Goal: Task Accomplishment & Management: Manage account settings

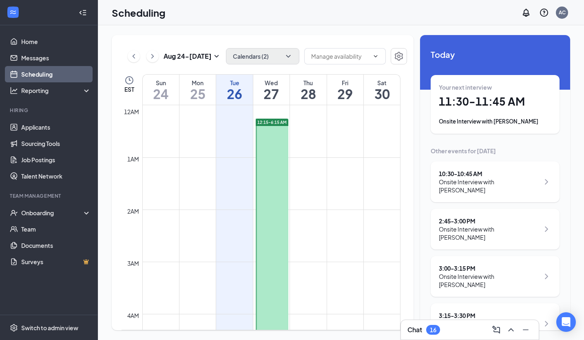
scroll to position [31, 0]
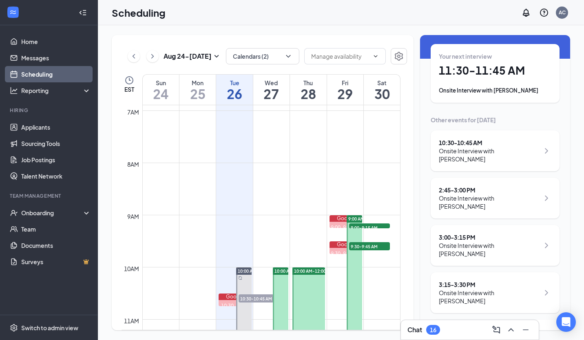
click at [496, 89] on div "Onsite Interview with [PERSON_NAME]" at bounding box center [495, 90] width 113 height 8
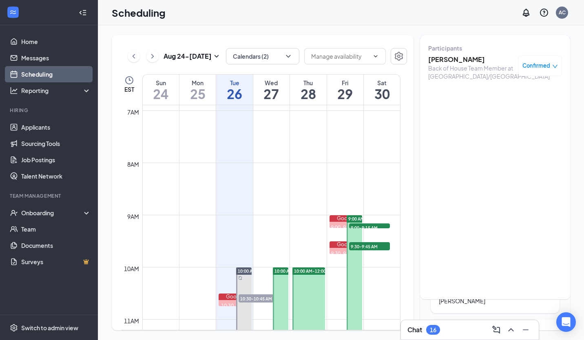
click at [485, 59] on h3 "[PERSON_NAME]" at bounding box center [471, 59] width 86 height 9
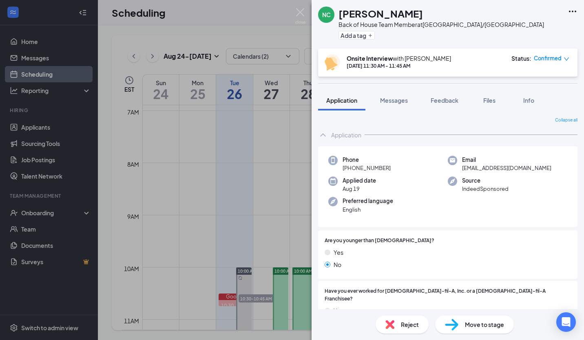
click at [277, 195] on div "NC Nathaniel Chernault Back of House Team Member at Athens/Atlanta Highway Add …" at bounding box center [292, 170] width 584 height 340
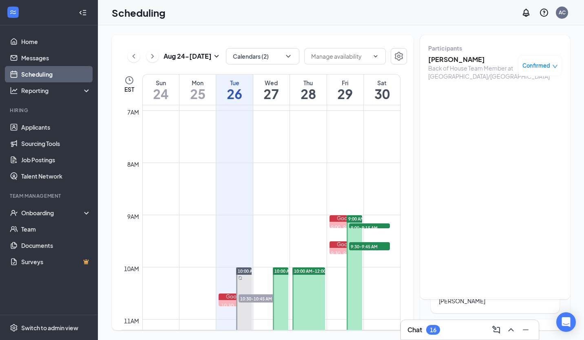
click at [528, 214] on div "Tuesday, Aug 26 11:30-11:45 AM Participants Nathaniel Chernault Back of House T…" at bounding box center [495, 151] width 150 height 295
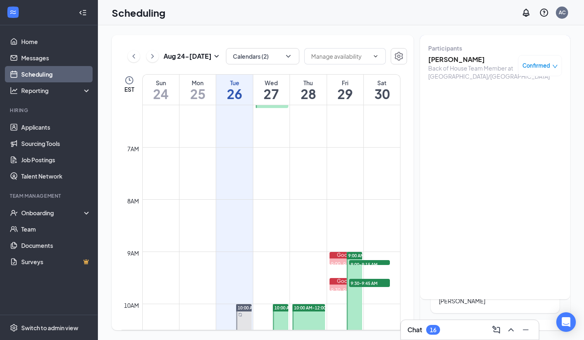
scroll to position [323, 0]
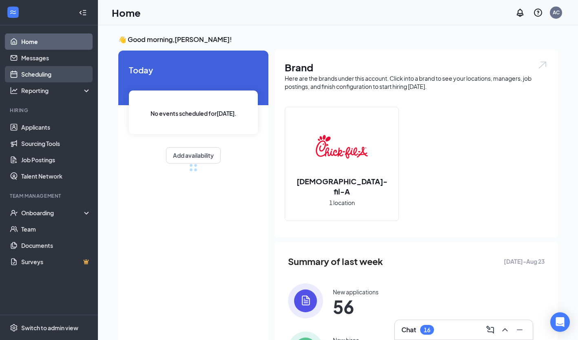
click at [48, 77] on link "Scheduling" at bounding box center [56, 74] width 70 height 16
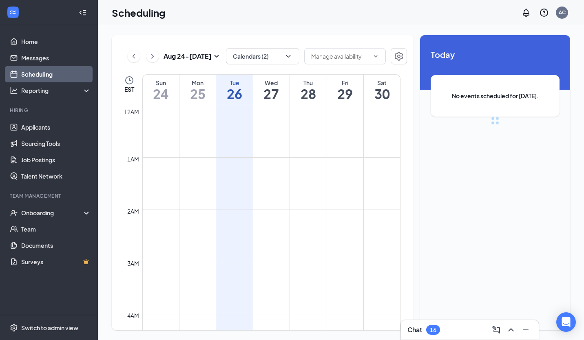
scroll to position [401, 0]
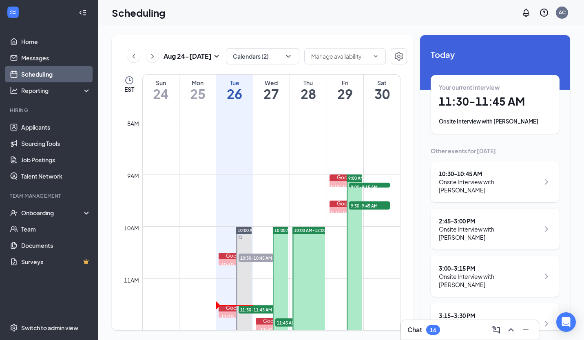
click at [487, 113] on div "Your current interview 11:30 - 11:45 AM Onsite Interview with [PERSON_NAME]" at bounding box center [495, 104] width 113 height 42
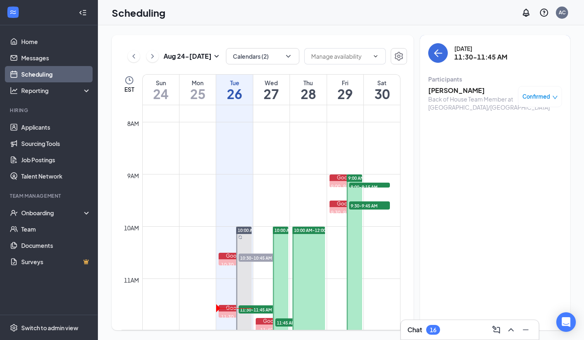
click at [486, 93] on h3 "[PERSON_NAME]" at bounding box center [471, 90] width 86 height 9
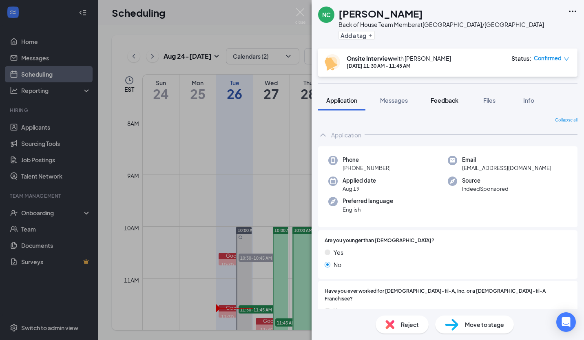
click at [450, 100] on span "Feedback" at bounding box center [445, 100] width 28 height 7
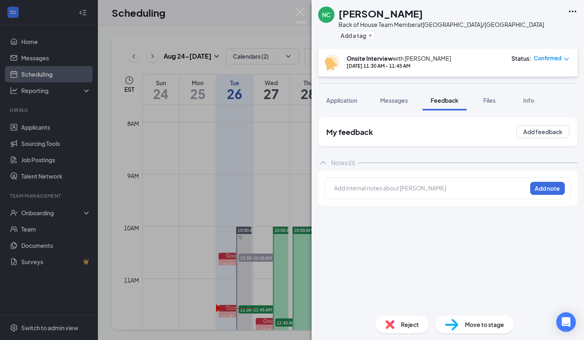
click at [407, 184] on div at bounding box center [430, 188] width 192 height 9
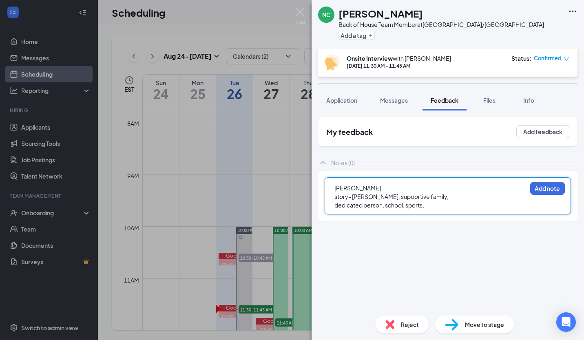
click at [393, 196] on span "story- [PERSON_NAME], supoortive family," at bounding box center [391, 196] width 114 height 7
click at [401, 198] on span "story- [PERSON_NAME], supooortive family," at bounding box center [393, 196] width 118 height 7
click at [439, 197] on div "story- [PERSON_NAME], supportive family," at bounding box center [430, 196] width 192 height 9
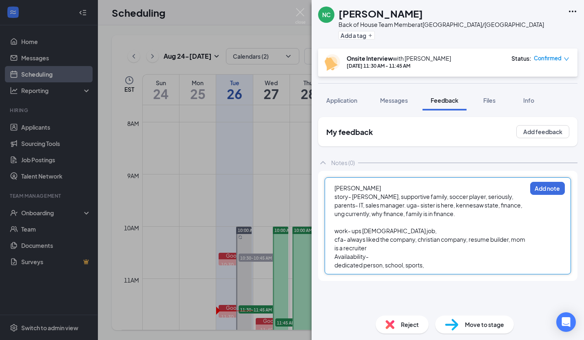
click at [402, 246] on div "cfa- always liked the company, christian company, resume builder, mom is a recr…" at bounding box center [430, 243] width 192 height 17
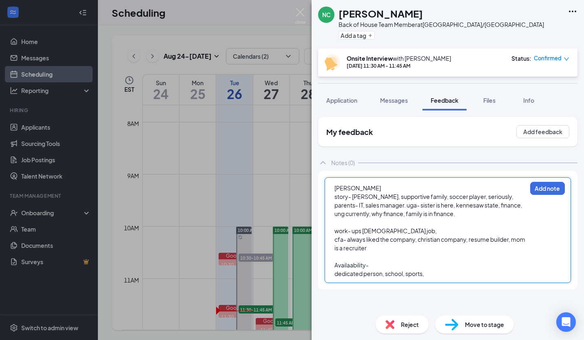
click at [349, 265] on span "Availaability-" at bounding box center [351, 264] width 34 height 7
click at [378, 268] on div "Availability-" at bounding box center [430, 265] width 192 height 9
click at [351, 256] on div at bounding box center [430, 256] width 192 height 9
click at [385, 256] on div at bounding box center [430, 256] width 192 height 9
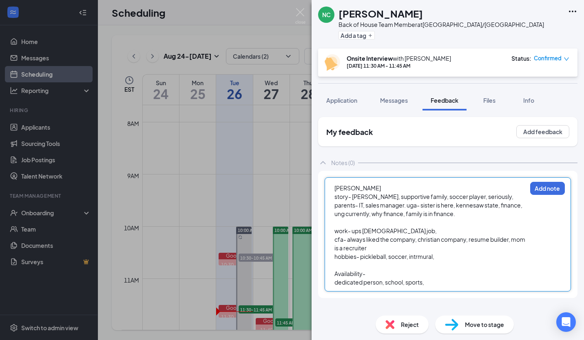
click at [420, 257] on span "hobbies- pickleball, soccer, intrmural," at bounding box center [384, 256] width 100 height 7
click at [451, 256] on div "hobbies- pickleball, soccer, intramural," at bounding box center [430, 256] width 192 height 9
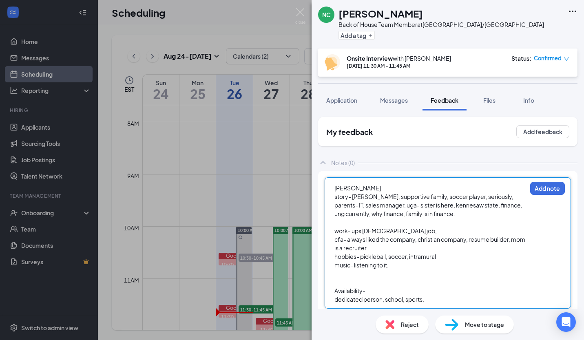
click at [367, 292] on div "Availability-" at bounding box center [430, 291] width 192 height 9
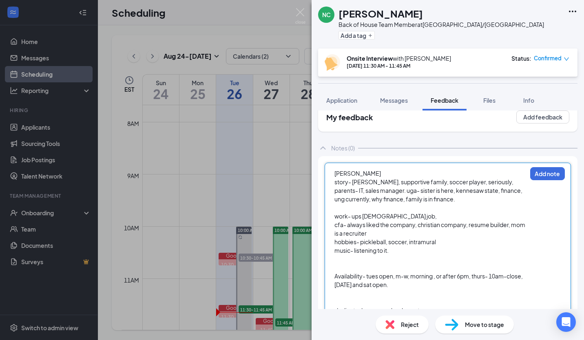
scroll to position [32, 0]
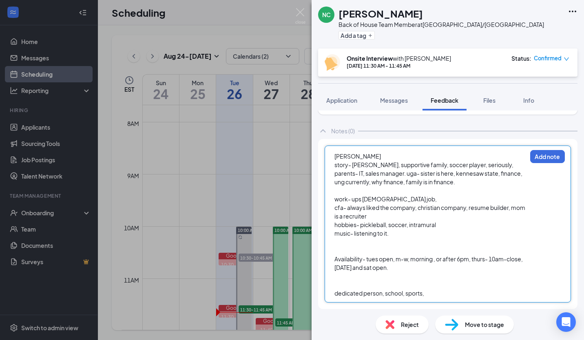
click at [368, 277] on div at bounding box center [430, 276] width 192 height 9
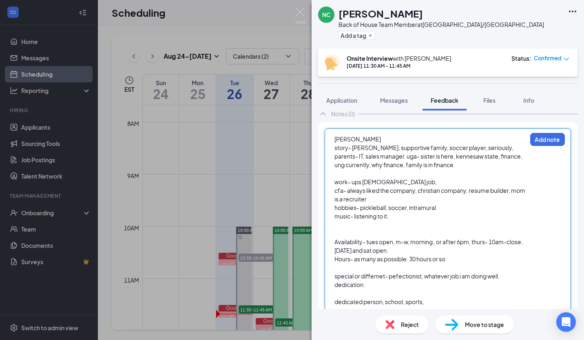
scroll to position [57, 0]
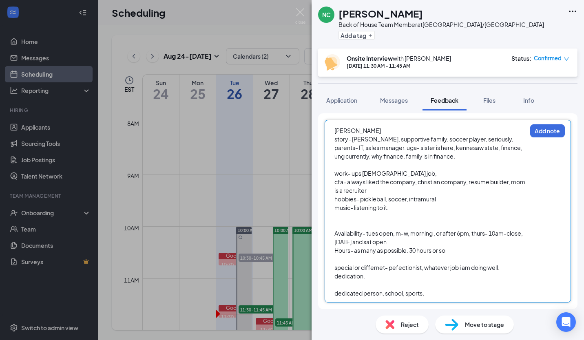
click at [437, 291] on div "dedicated person, school, sports," at bounding box center [430, 293] width 192 height 9
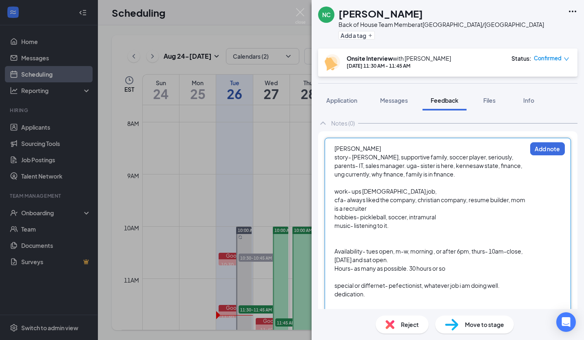
scroll to position [75, 0]
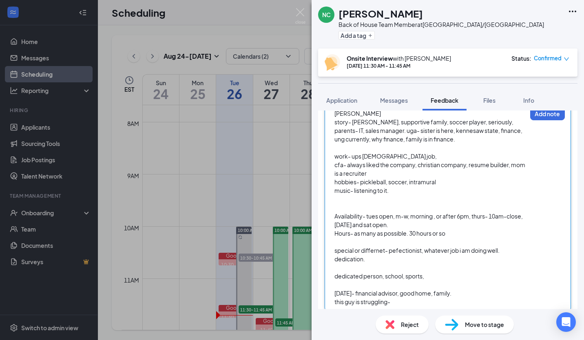
click at [437, 300] on div "this guy is struggling-" at bounding box center [430, 302] width 192 height 9
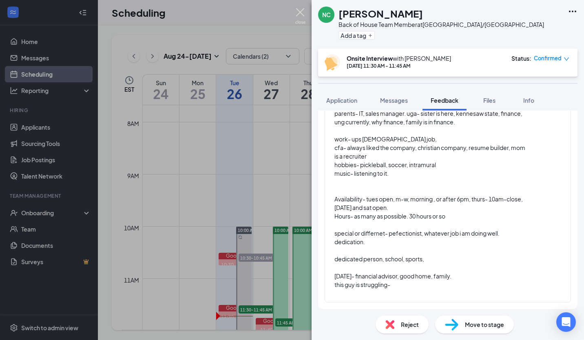
click at [303, 11] on img at bounding box center [300, 16] width 10 height 16
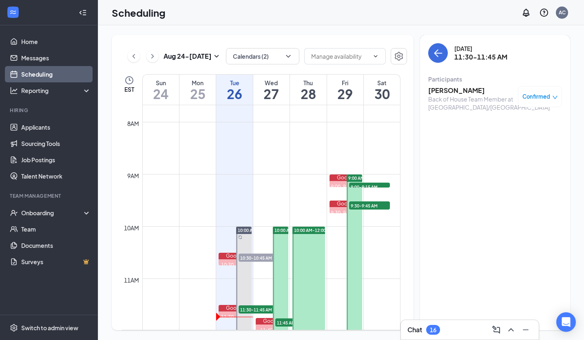
click at [234, 87] on h1 "26" at bounding box center [234, 94] width 36 height 14
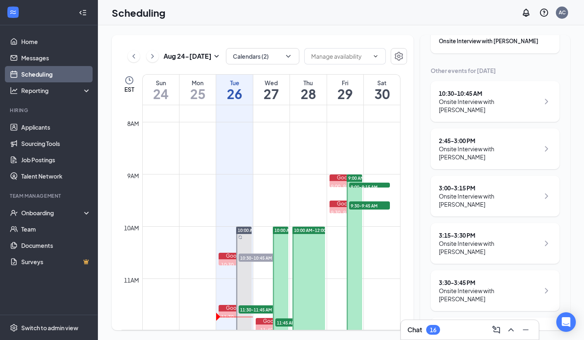
scroll to position [81, 0]
click at [504, 201] on div "3:00 - 3:15 PM Onsite Interview with [PERSON_NAME]" at bounding box center [495, 195] width 129 height 41
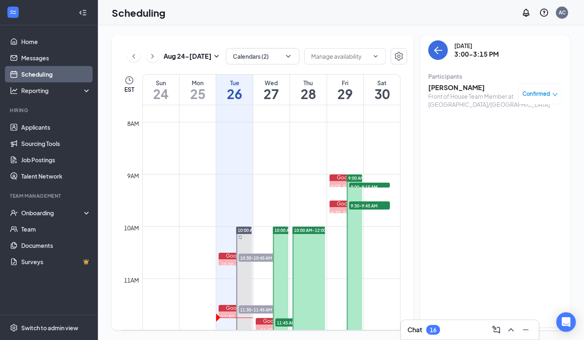
scroll to position [2, 0]
click at [486, 85] on h3 "[PERSON_NAME]" at bounding box center [471, 88] width 86 height 9
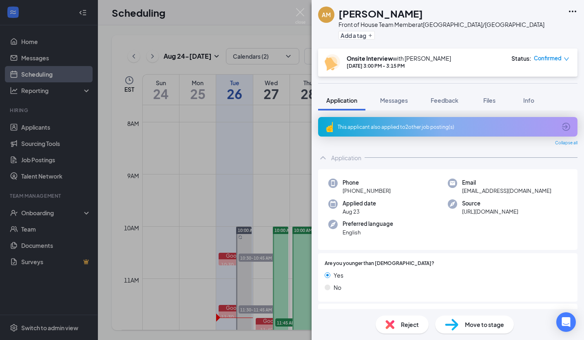
click at [411, 41] on div "Add a tag" at bounding box center [441, 35] width 206 height 13
click at [302, 15] on img at bounding box center [300, 16] width 10 height 16
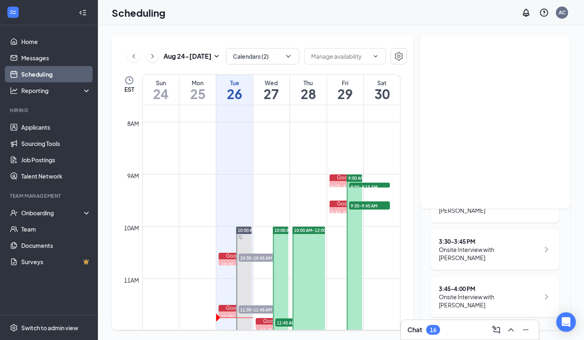
scroll to position [121, 0]
click at [488, 243] on div "3:30 - 3:45 PM" at bounding box center [489, 241] width 101 height 8
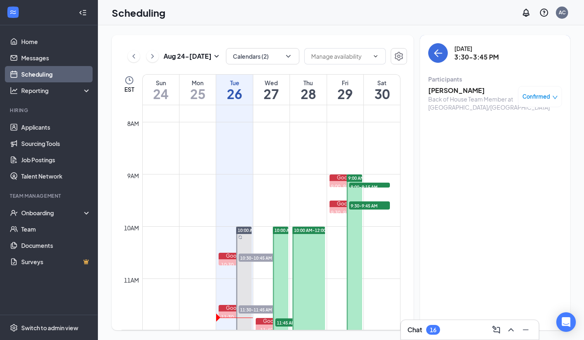
click at [495, 92] on h3 "[PERSON_NAME]" at bounding box center [471, 90] width 86 height 9
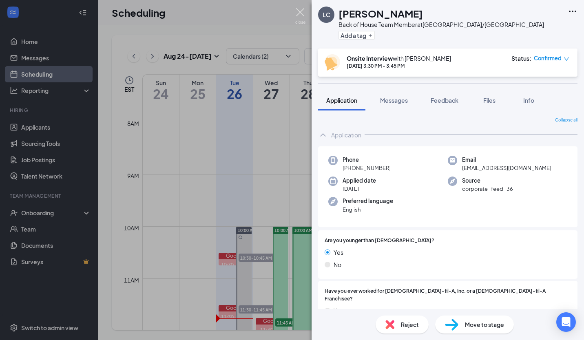
click at [303, 13] on img at bounding box center [300, 16] width 10 height 16
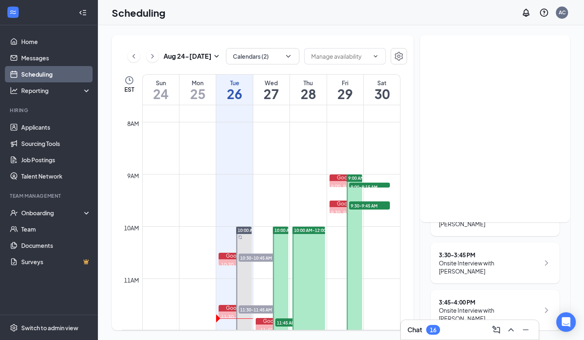
scroll to position [121, 0]
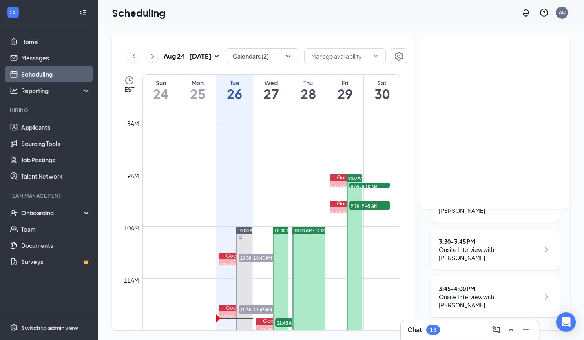
click at [487, 288] on div "3:45 - 4:00 PM" at bounding box center [489, 289] width 101 height 8
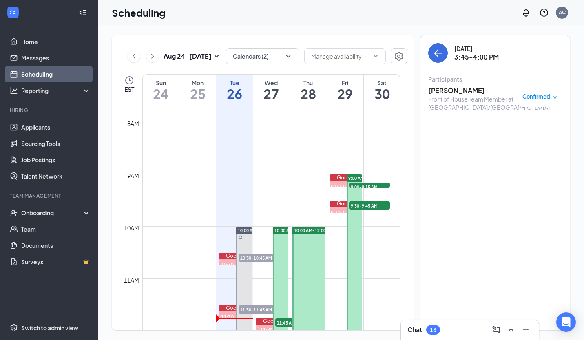
click at [476, 98] on div "Front of House Team Member at [GEOGRAPHIC_DATA]/[GEOGRAPHIC_DATA]" at bounding box center [471, 103] width 86 height 16
click at [477, 88] on h3 "[PERSON_NAME]" at bounding box center [471, 90] width 86 height 9
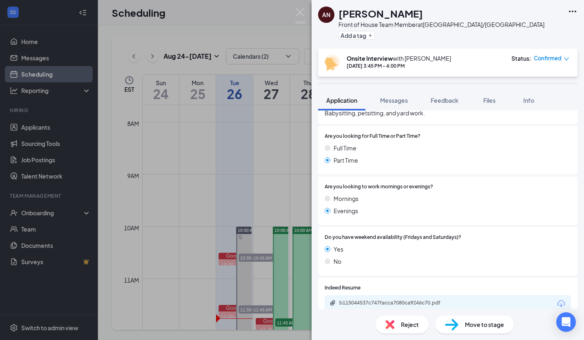
scroll to position [415, 0]
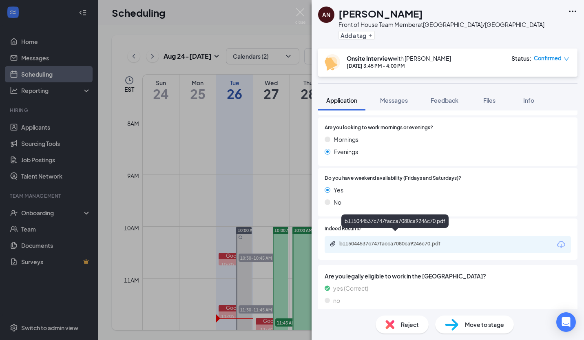
click at [427, 241] on div "b115044537c747facca7080ca9246c70.pdf" at bounding box center [396, 244] width 114 height 7
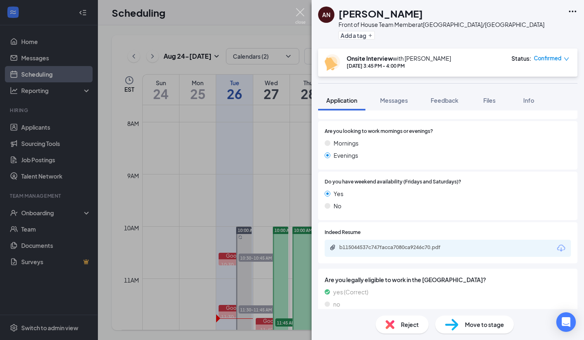
click at [305, 11] on img at bounding box center [300, 16] width 10 height 16
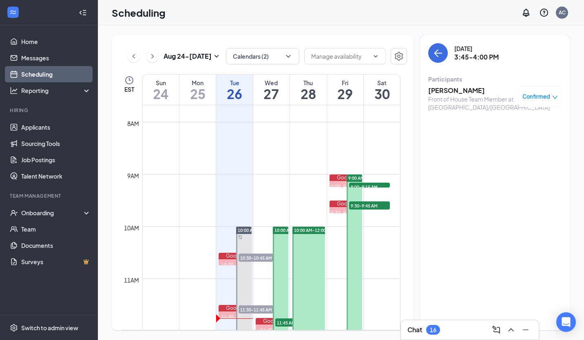
click at [552, 100] on icon "down" at bounding box center [555, 98] width 6 height 6
click at [520, 126] on span "Request Reschedule" at bounding box center [516, 123] width 56 height 9
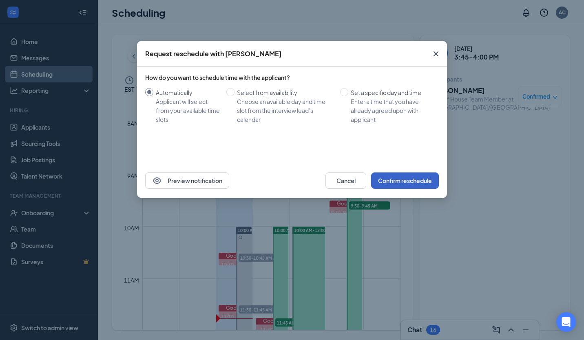
click at [419, 182] on button "Confirm reschedule" at bounding box center [405, 180] width 68 height 16
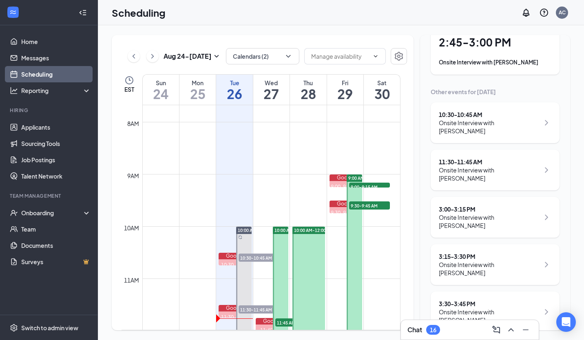
scroll to position [74, 0]
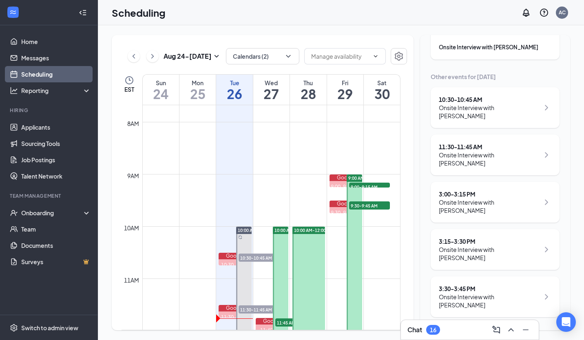
click at [531, 309] on div "3:30 - 3:45 PM Onsite Interview with [PERSON_NAME]" at bounding box center [495, 296] width 129 height 41
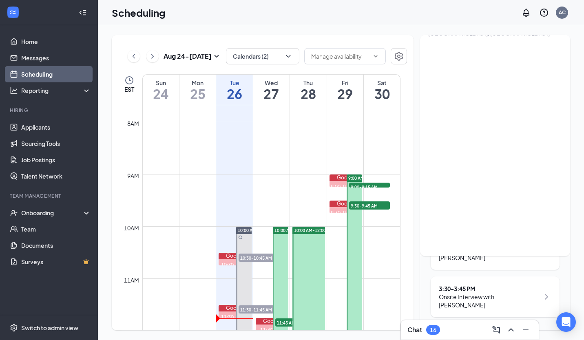
click at [399, 13] on div "Scheduling AC" at bounding box center [341, 12] width 486 height 25
click at [241, 93] on h1 "26" at bounding box center [234, 94] width 36 height 14
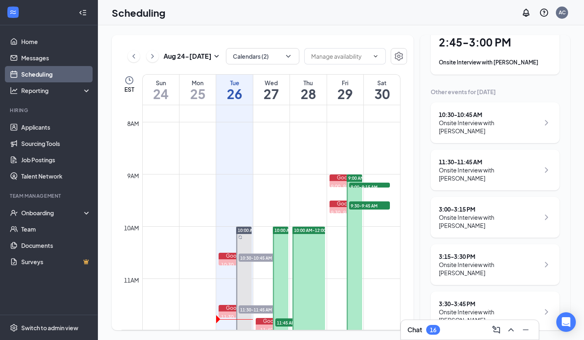
scroll to position [74, 0]
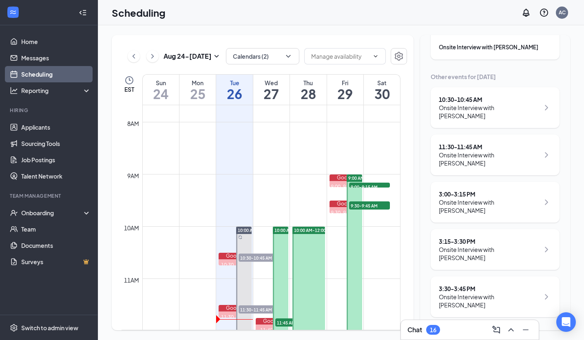
click at [513, 253] on div "Onsite Interview with [PERSON_NAME]" at bounding box center [489, 253] width 101 height 16
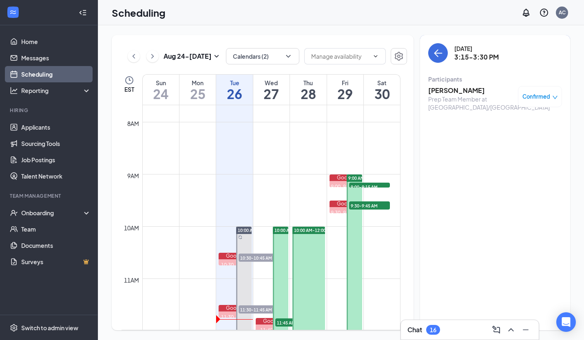
click at [472, 89] on h3 "[PERSON_NAME]" at bounding box center [471, 90] width 86 height 9
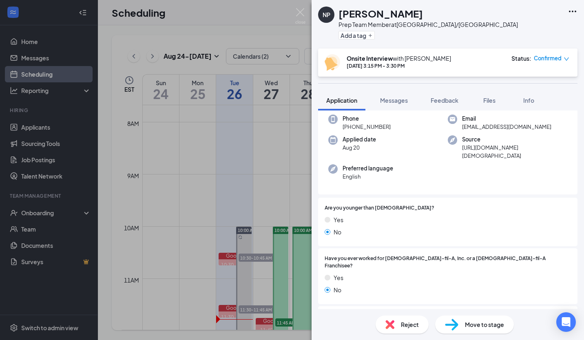
scroll to position [42, 0]
click at [302, 14] on img at bounding box center [300, 16] width 10 height 16
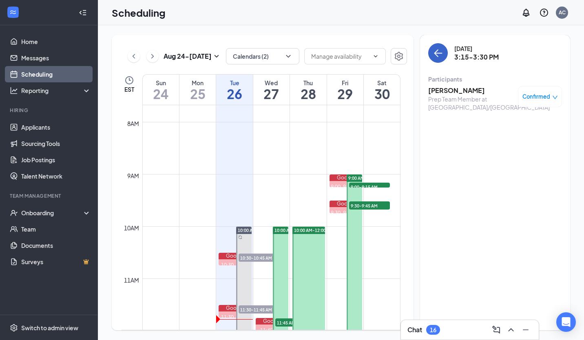
click at [438, 53] on icon "ArrowLeft" at bounding box center [438, 53] width 10 height 10
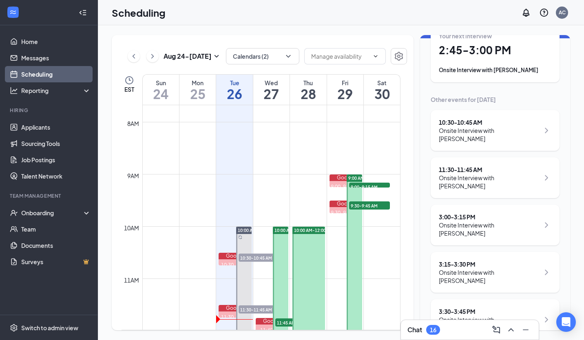
scroll to position [74, 0]
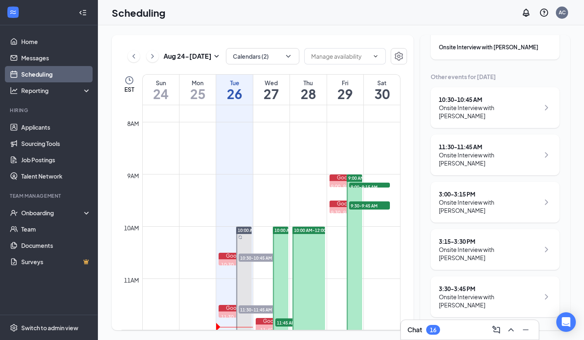
click at [233, 88] on h1 "26" at bounding box center [234, 94] width 36 height 14
